Goal: Task Accomplishment & Management: Manage account settings

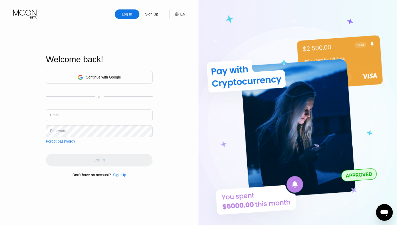
click at [120, 113] on input "text" at bounding box center [99, 116] width 107 height 12
paste input "[EMAIL_ADDRESS][DOMAIN_NAME]"
type input "[EMAIL_ADDRESS][DOMAIN_NAME]"
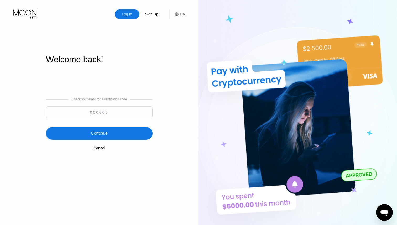
click at [111, 112] on input at bounding box center [99, 112] width 107 height 12
paste input "106089"
type input "106089"
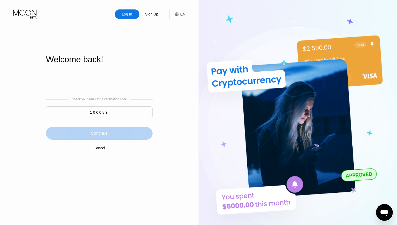
click at [117, 138] on div "Continue" at bounding box center [99, 133] width 107 height 13
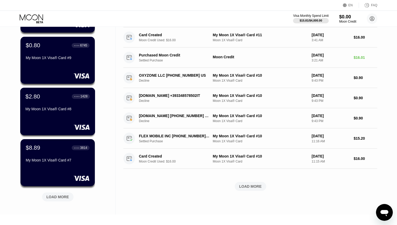
scroll to position [135, 0]
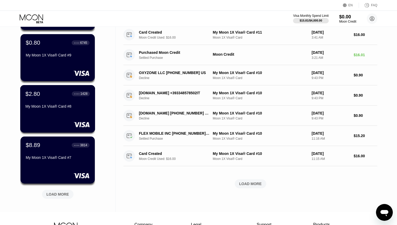
click at [67, 108] on div "My Moon 1X Visa® Card #8" at bounding box center [57, 106] width 64 height 4
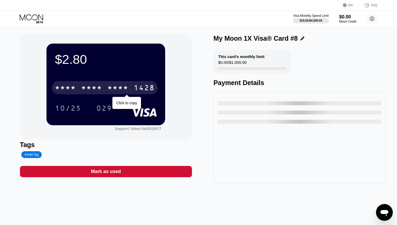
click at [142, 87] on div "1428" at bounding box center [144, 88] width 21 height 8
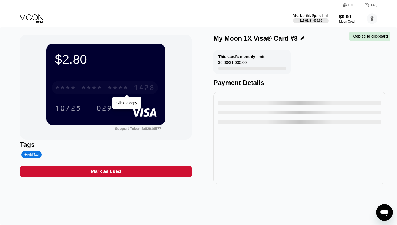
click at [142, 87] on div "1428" at bounding box center [144, 88] width 21 height 8
